Goal: Information Seeking & Learning: Learn about a topic

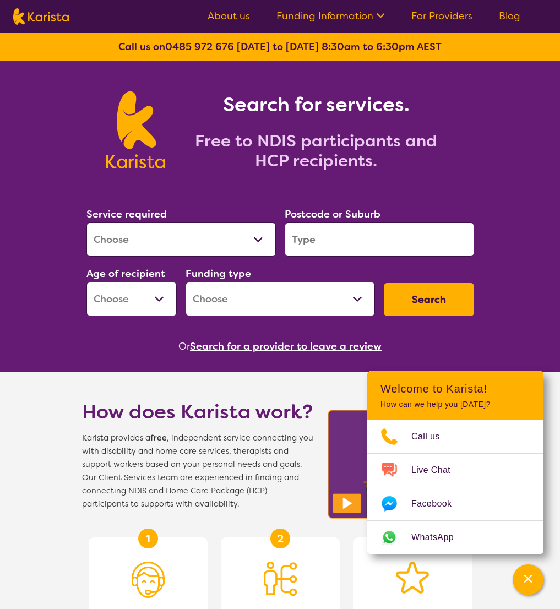
click at [117, 144] on img at bounding box center [135, 129] width 59 height 77
click at [189, 238] on select "Allied Health Assistant Assessment ([MEDICAL_DATA] or [MEDICAL_DATA]) Behaviour…" at bounding box center [180, 239] width 189 height 34
select select "Support worker"
click at [86, 222] on select "Allied Health Assistant Assessment ([MEDICAL_DATA] or [MEDICAL_DATA]) Behaviour…" at bounding box center [180, 239] width 189 height 34
click at [355, 188] on section "Service required Allied Health Assistant Assessment ([MEDICAL_DATA] or [MEDICAL…" at bounding box center [280, 265] width 423 height 180
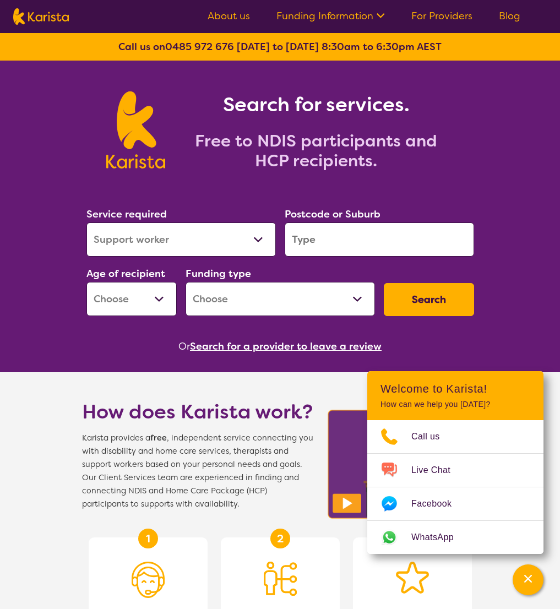
click at [149, 299] on select "Early Childhood - 0 to 9 Child - 10 to 11 Adolescent - 12 to 17 Adult - 18 to 6…" at bounding box center [131, 299] width 90 height 34
click at [221, 297] on select "Home Care Package (HCP) National Disability Insurance Scheme (NDIS) I don't know" at bounding box center [280, 299] width 189 height 34
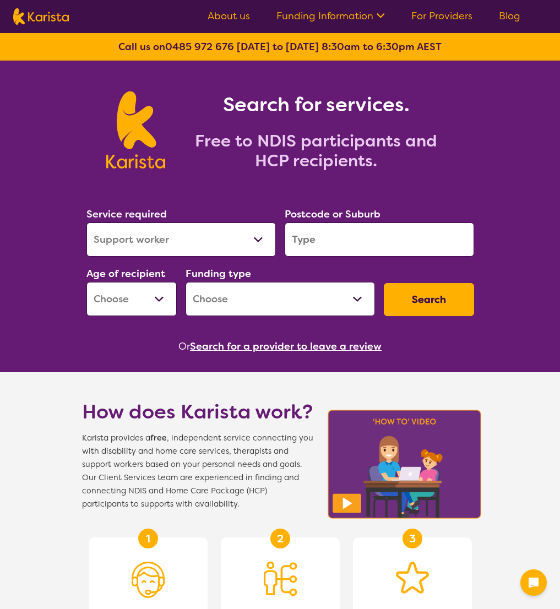
select select "Support worker"
